Goal: Task Accomplishment & Management: Manage account settings

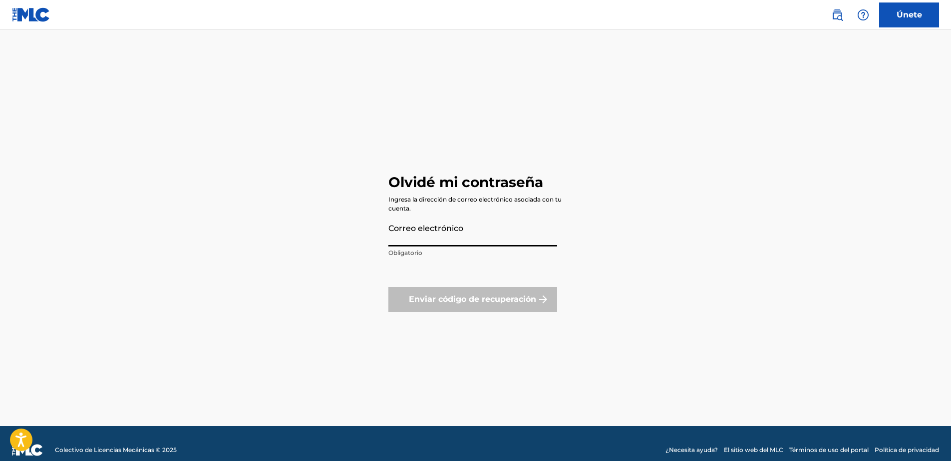
click at [454, 229] on input "Correo electrónico" at bounding box center [473, 232] width 169 height 28
type input "[EMAIL_ADDRESS][DOMAIN_NAME]"
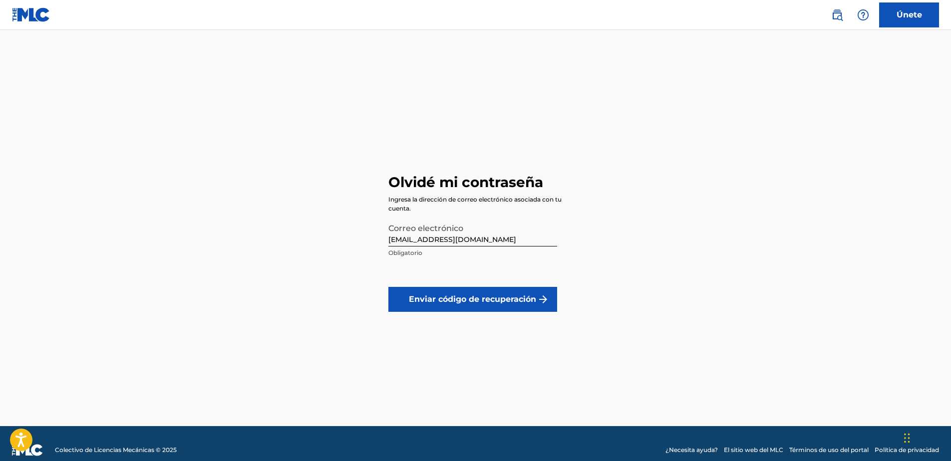
click at [475, 296] on font "Enviar código de recuperación" at bounding box center [472, 300] width 127 height 12
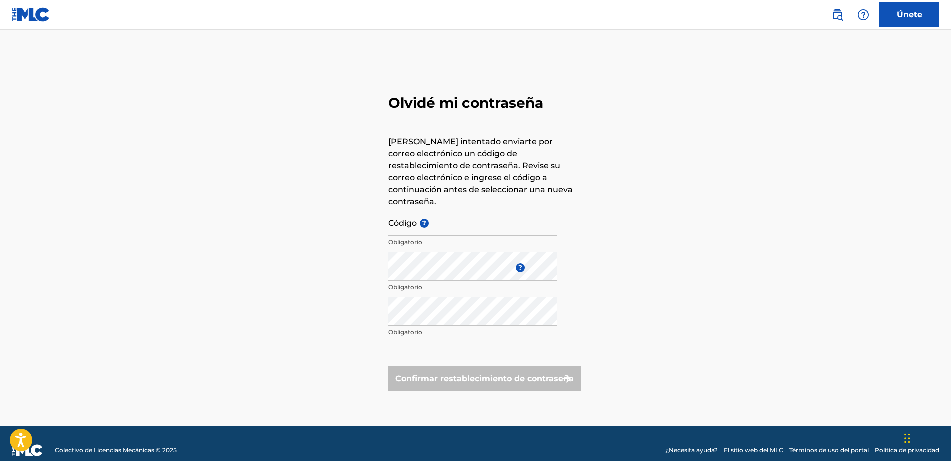
click at [483, 238] on p "Obligatorio" at bounding box center [473, 242] width 169 height 9
click at [486, 223] on input "Código ?" at bounding box center [473, 222] width 169 height 28
click at [454, 222] on input "Código ?" at bounding box center [473, 222] width 169 height 28
click at [408, 372] on div "Confirmar restablecimiento de contraseña" at bounding box center [485, 379] width 192 height 25
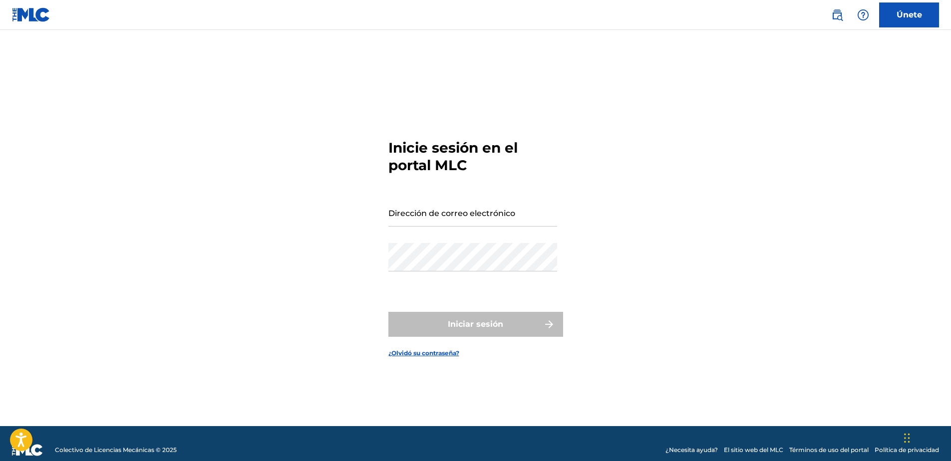
scroll to position [13, 0]
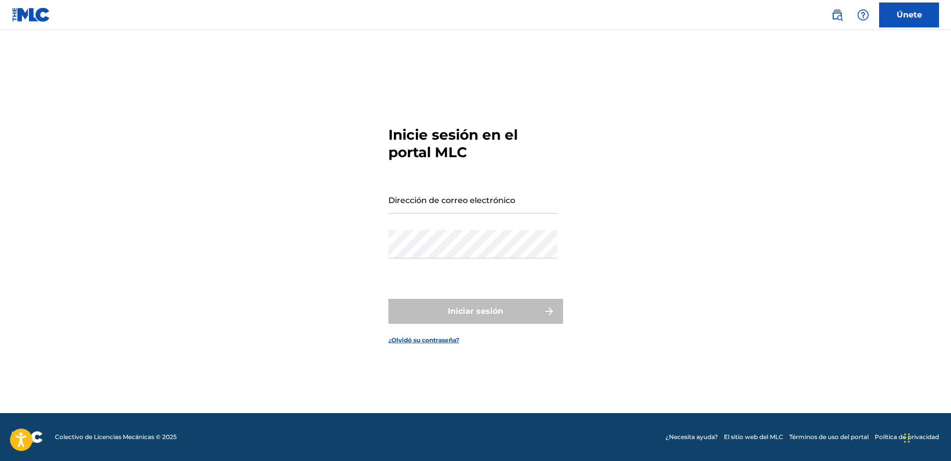
click at [451, 203] on input "Dirección de correo electrónico" at bounding box center [473, 199] width 169 height 28
paste input "[EMAIL_ADDRESS][DOMAIN_NAME]"
type input "[EMAIL_ADDRESS][DOMAIN_NAME]"
click at [377, 240] on div "Inicie sesión en el portal MLC Dirección de correo electrónico [EMAIL_ADDRESS][…" at bounding box center [475, 228] width 699 height 372
click at [430, 341] on link "¿Olvidó su contraseña?" at bounding box center [424, 340] width 71 height 9
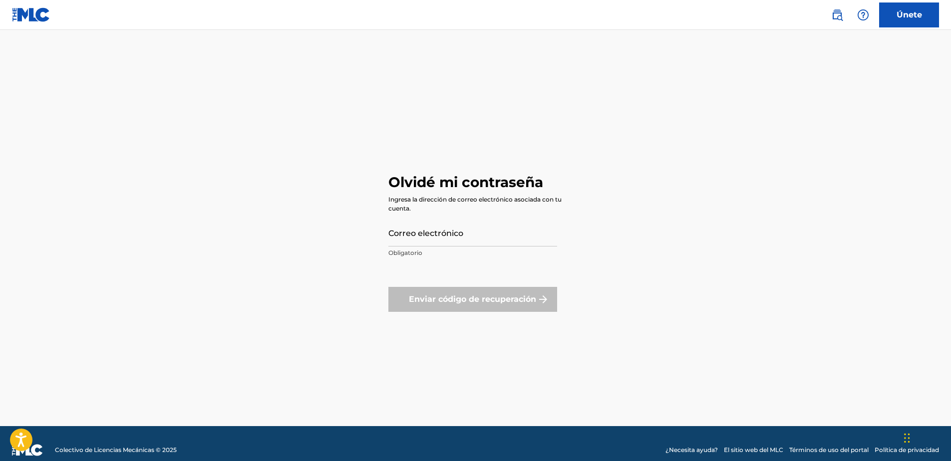
click at [477, 230] on input "Correo electrónico" at bounding box center [473, 232] width 169 height 28
paste input "[EMAIL_ADDRESS][DOMAIN_NAME]"
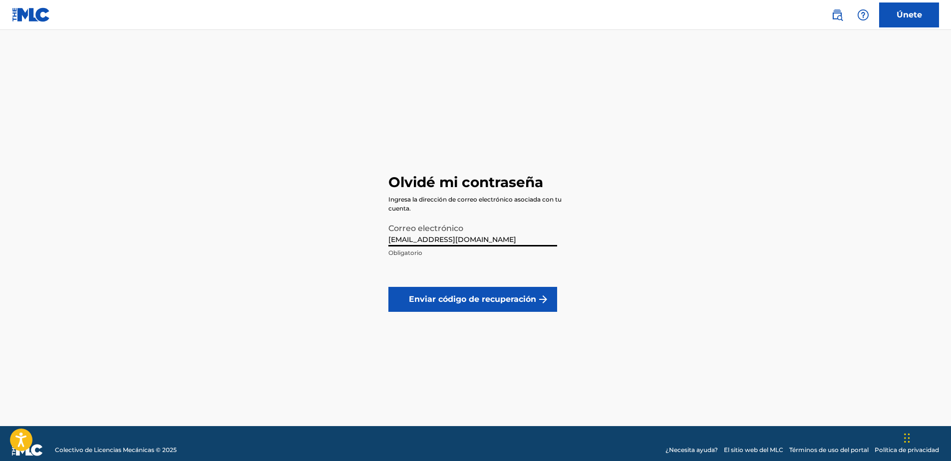
type input "[EMAIL_ADDRESS][DOMAIN_NAME]"
click at [399, 301] on button "Enviar código de recuperación" at bounding box center [473, 299] width 169 height 25
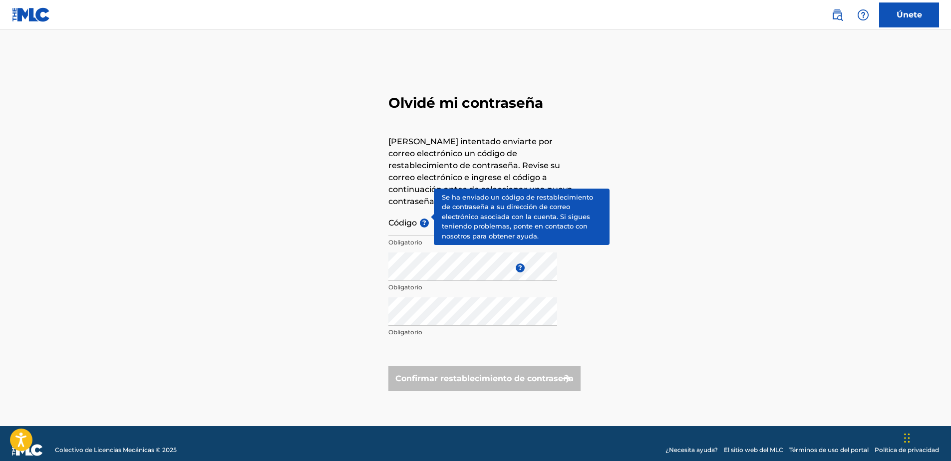
click at [425, 219] on span "?" at bounding box center [424, 223] width 9 height 9
click at [425, 218] on input "Código ?" at bounding box center [473, 222] width 169 height 28
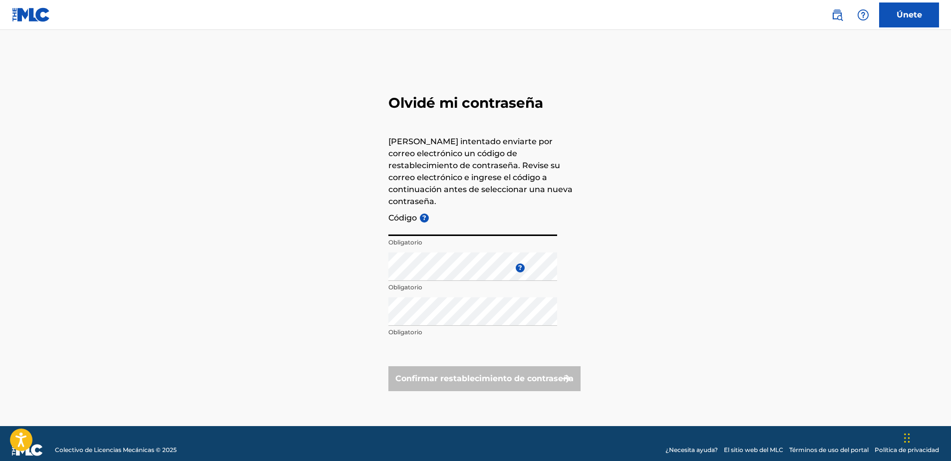
click at [425, 218] on input "Código ?" at bounding box center [473, 222] width 169 height 28
click at [707, 210] on div "Olvidé mi contraseña [PERSON_NAME] intentado enviarte por correo electrónico un…" at bounding box center [475, 241] width 699 height 372
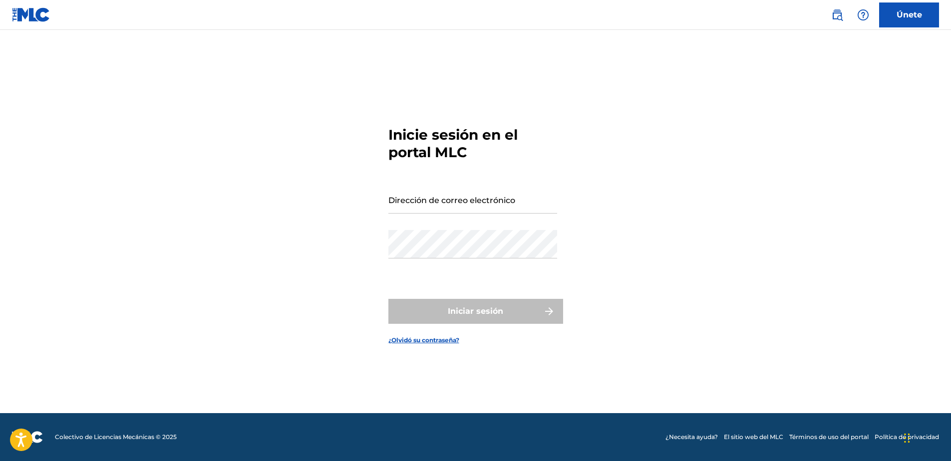
click at [447, 191] on input "Dirección de correo electrónico" at bounding box center [473, 199] width 169 height 28
click at [571, 195] on div "Inicie sesión en el portal MLC Dirección de correo electrónico Contraseña Inici…" at bounding box center [475, 228] width 699 height 372
click at [497, 212] on input "Dirección de correo electrónico" at bounding box center [473, 199] width 169 height 28
type input "elcoronel"
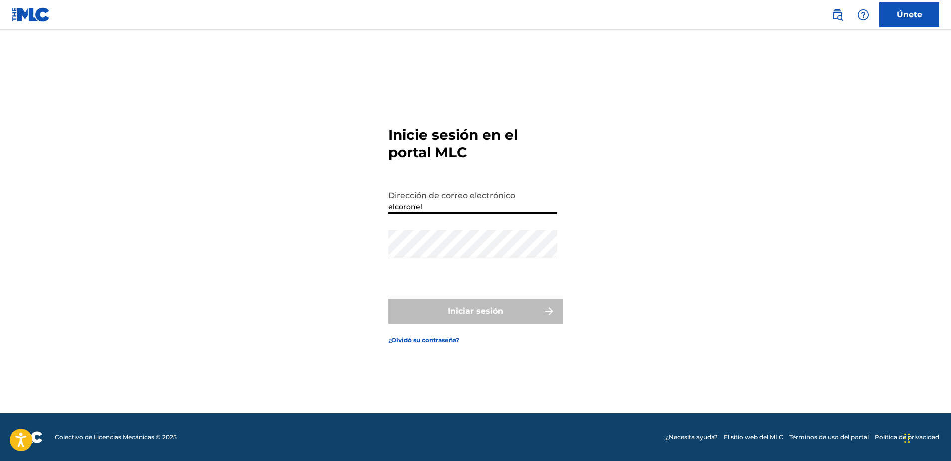
click at [308, 213] on div "Inicie sesión en el portal MLC Dirección de correo electrónico elcoronel Contra…" at bounding box center [475, 228] width 699 height 372
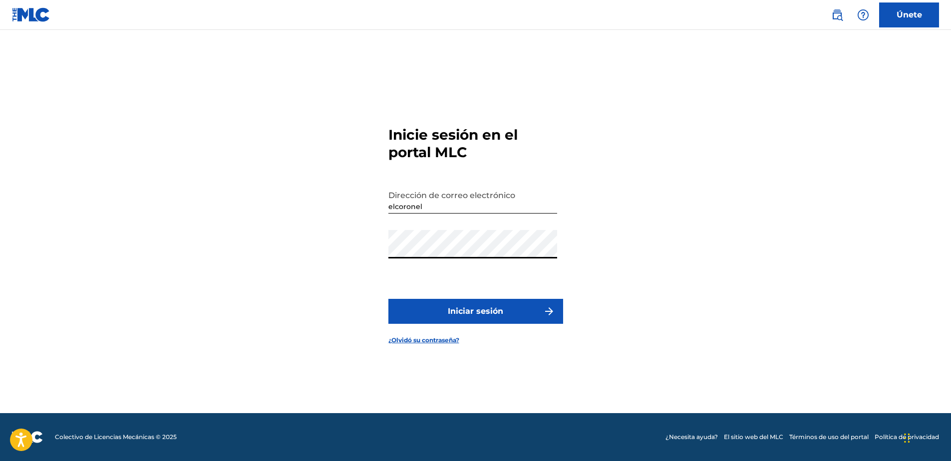
click at [389, 299] on button "Iniciar sesión" at bounding box center [476, 311] width 175 height 25
click at [478, 303] on button "Iniciar sesión" at bounding box center [476, 311] width 175 height 25
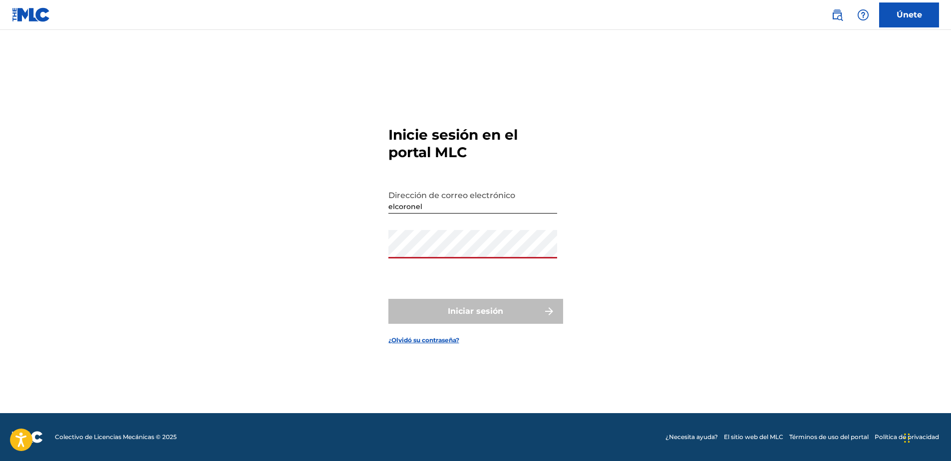
click at [434, 343] on link "¿Olvidó su contraseña?" at bounding box center [424, 340] width 71 height 9
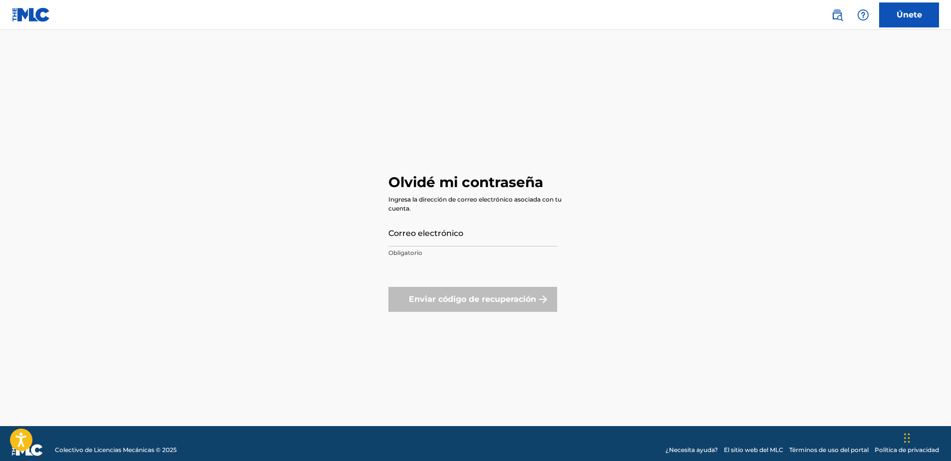
click at [444, 254] on p "Obligatorio" at bounding box center [473, 253] width 169 height 9
click at [451, 235] on input "Correo electrónico" at bounding box center [473, 232] width 169 height 28
type input "[EMAIL_ADDRESS][DOMAIN_NAME]"
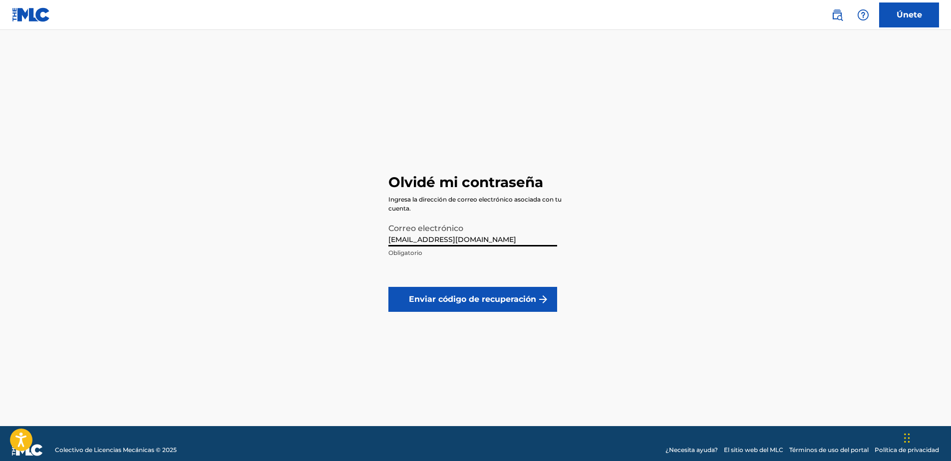
click at [464, 292] on button "Enviar código de recuperación" at bounding box center [473, 299] width 169 height 25
